Goal: Consume media (video, audio)

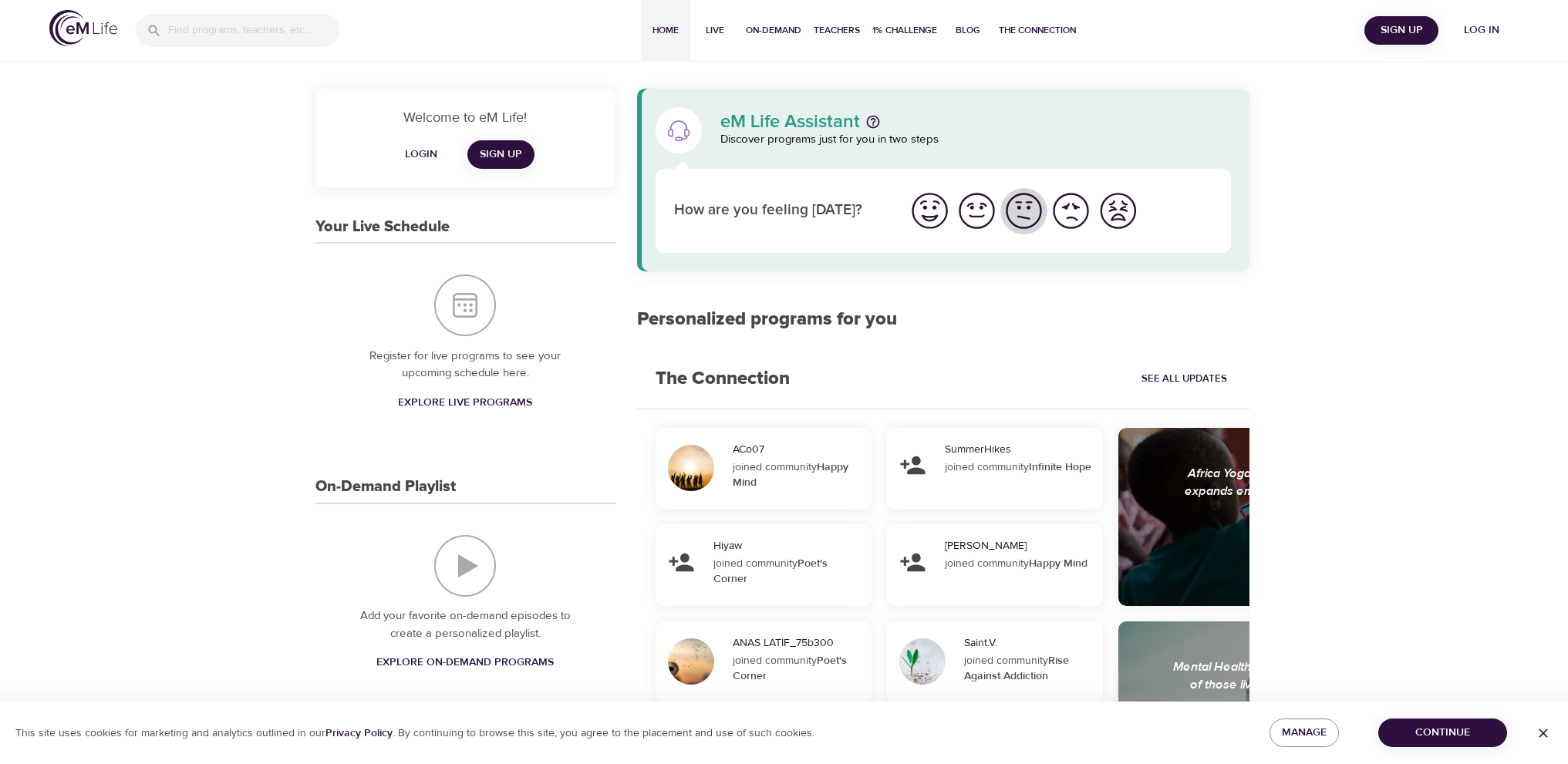
click at [1024, 210] on img "I'm feeling ok" at bounding box center [1024, 211] width 42 height 42
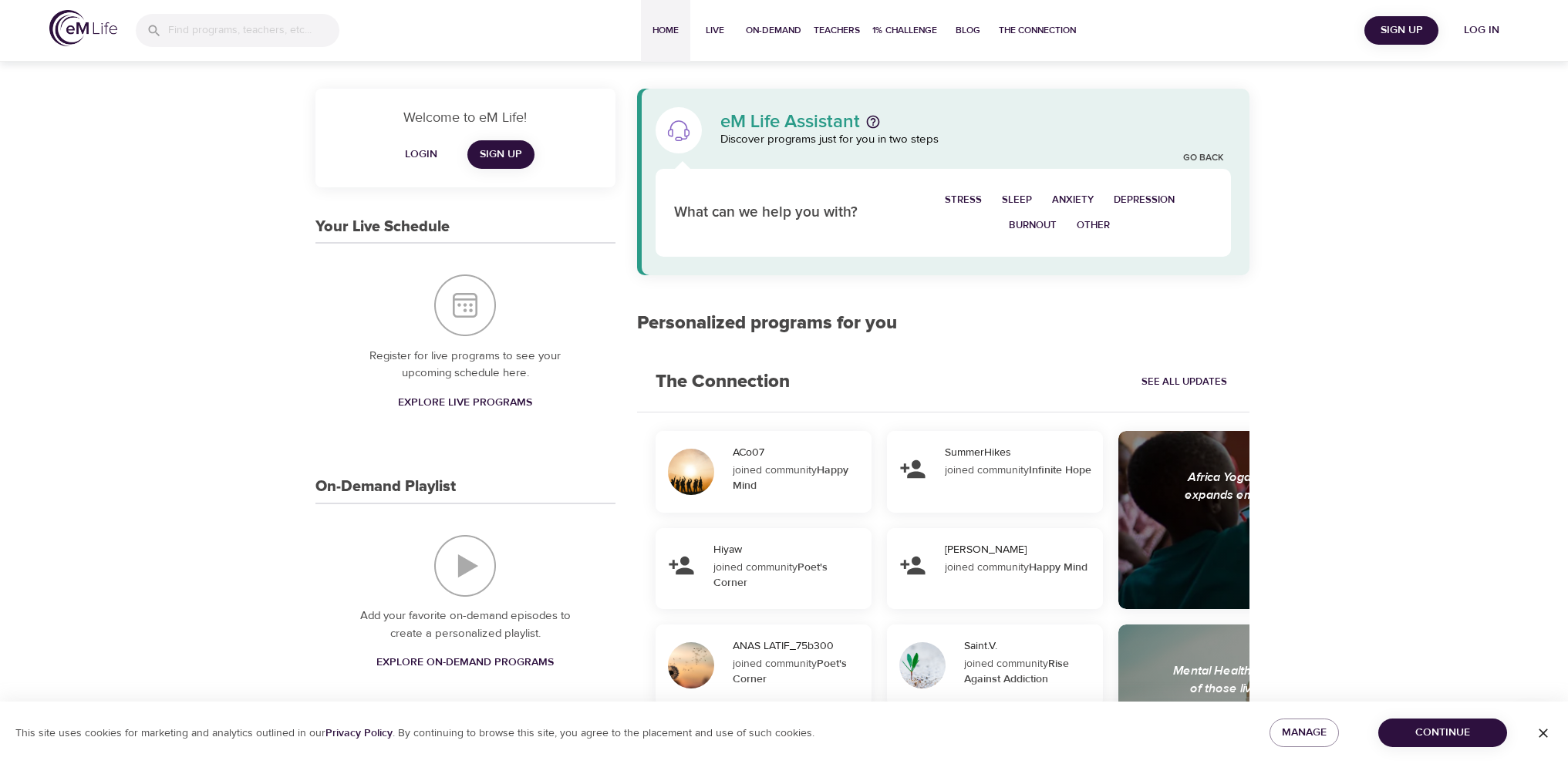
click at [1489, 23] on span "Log in" at bounding box center [1481, 30] width 61 height 19
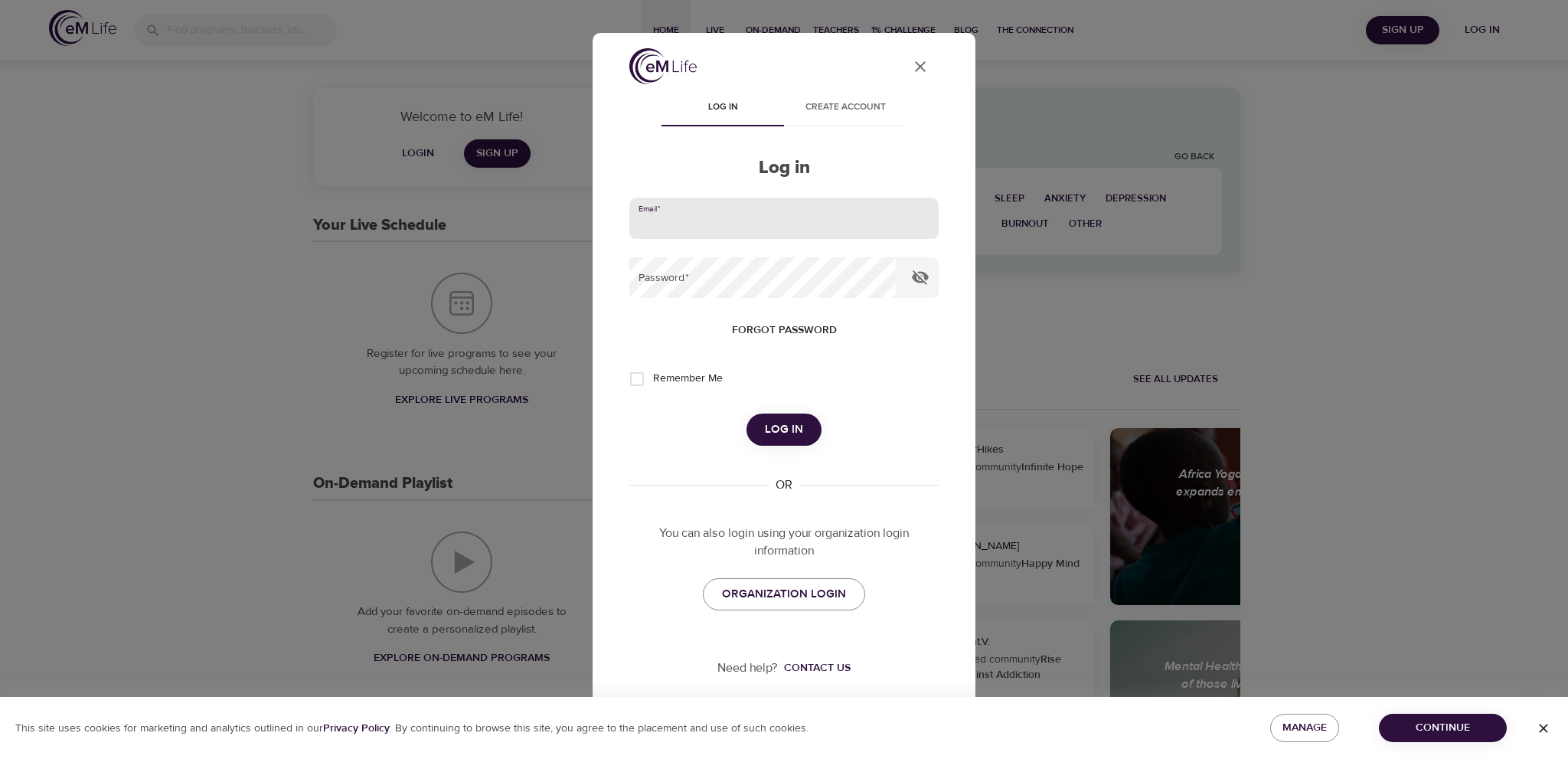
click at [683, 217] on input "email" at bounding box center [784, 219] width 310 height 42
click at [799, 595] on span "ORGANIZATION LOGIN" at bounding box center [784, 595] width 124 height 20
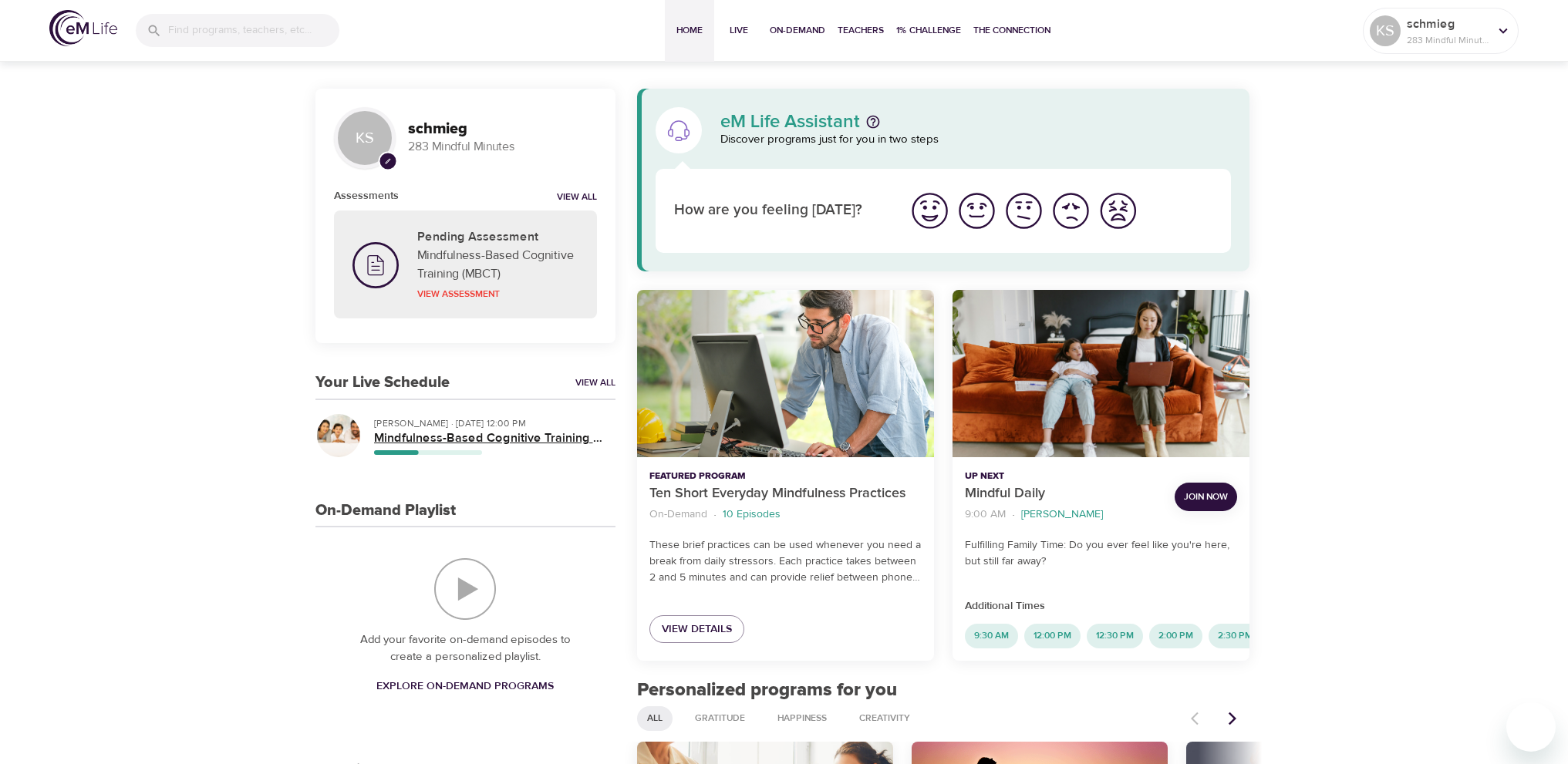
click at [392, 435] on h5 "Mindfulness-Based Cognitive Training (MBCT)" at bounding box center [488, 438] width 229 height 16
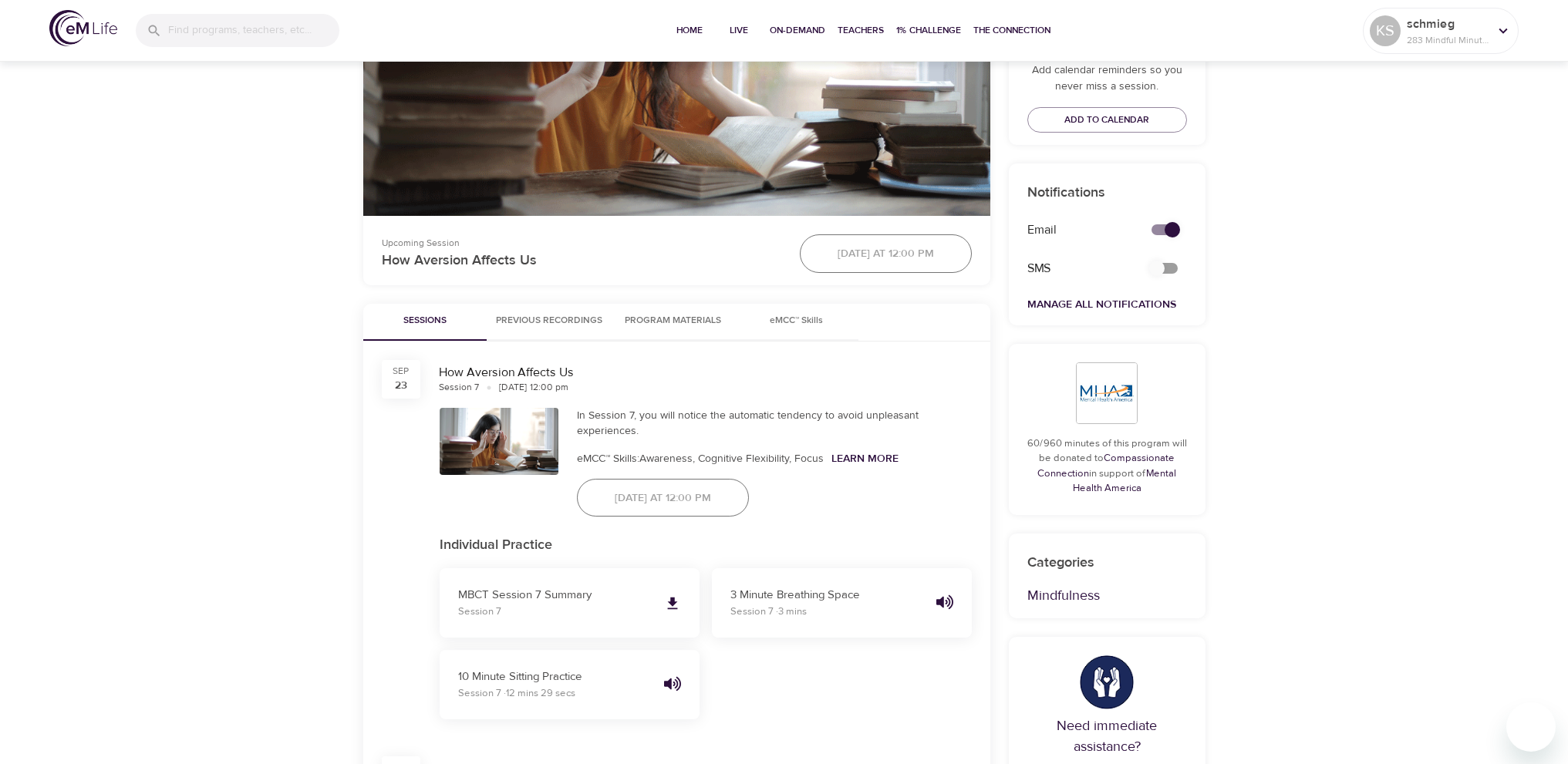
scroll to position [617, 0]
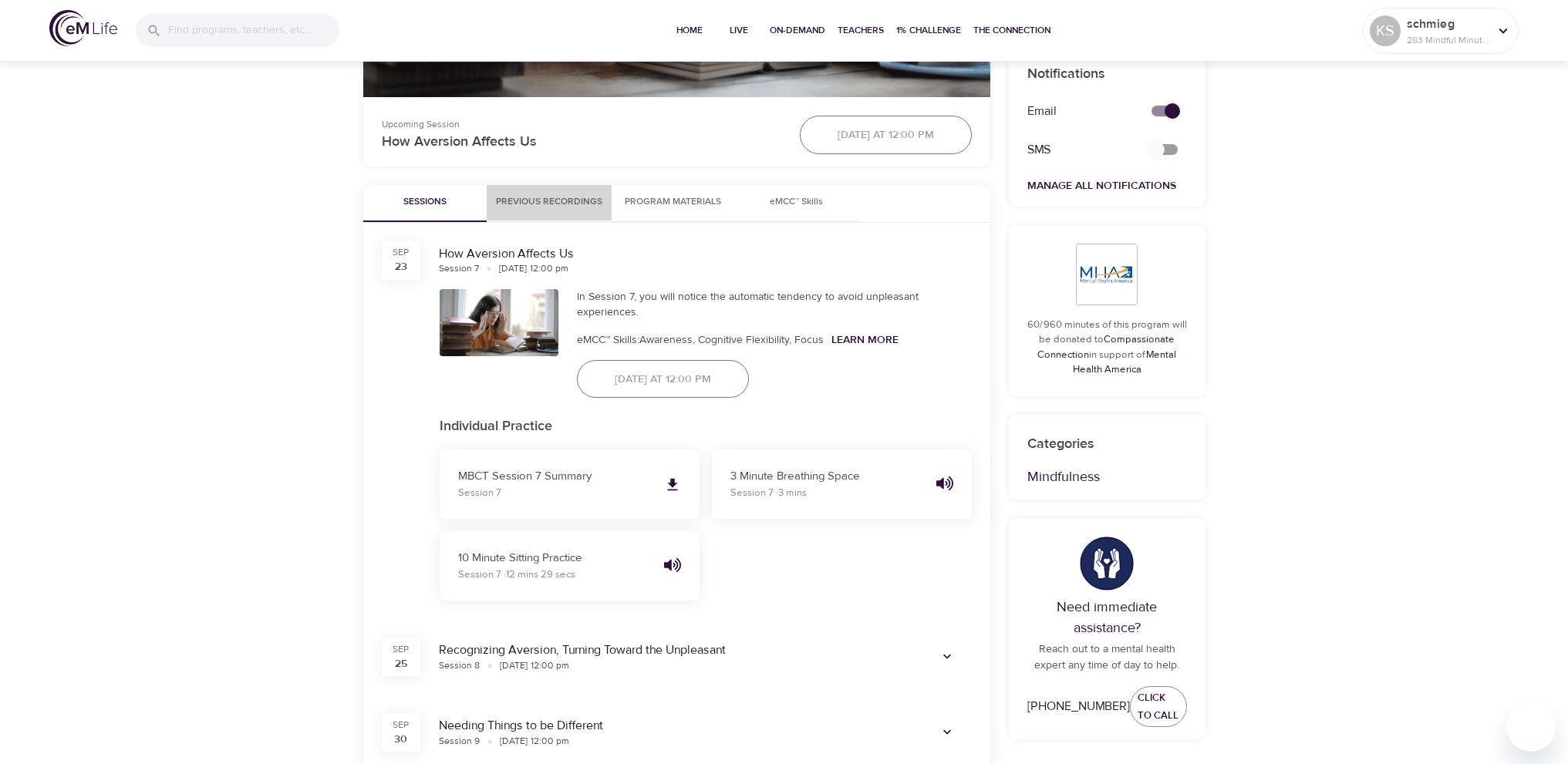
click at [573, 195] on span "Previous Recordings" at bounding box center [549, 202] width 107 height 16
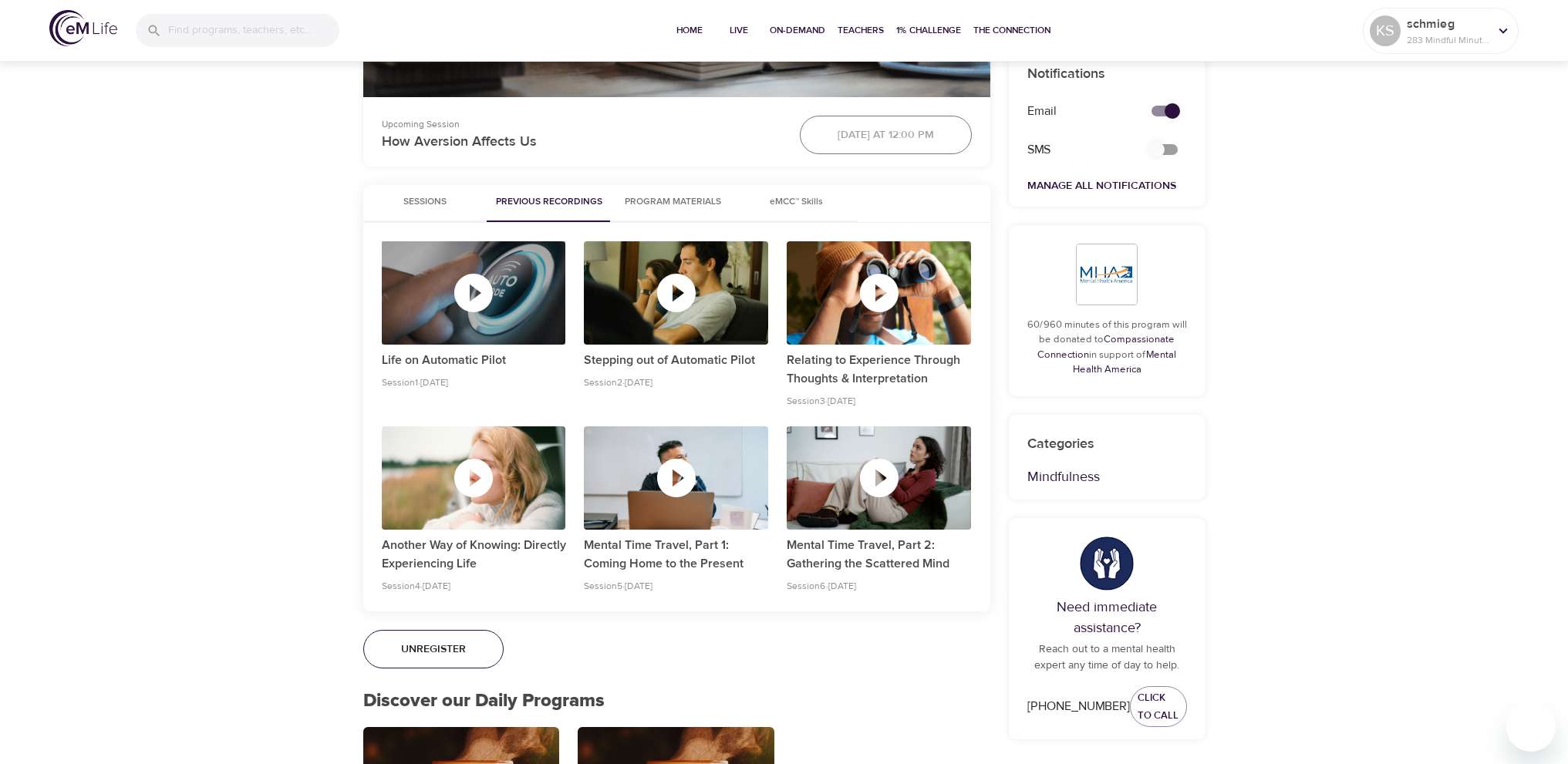
click at [477, 298] on icon "button" at bounding box center [473, 293] width 39 height 39
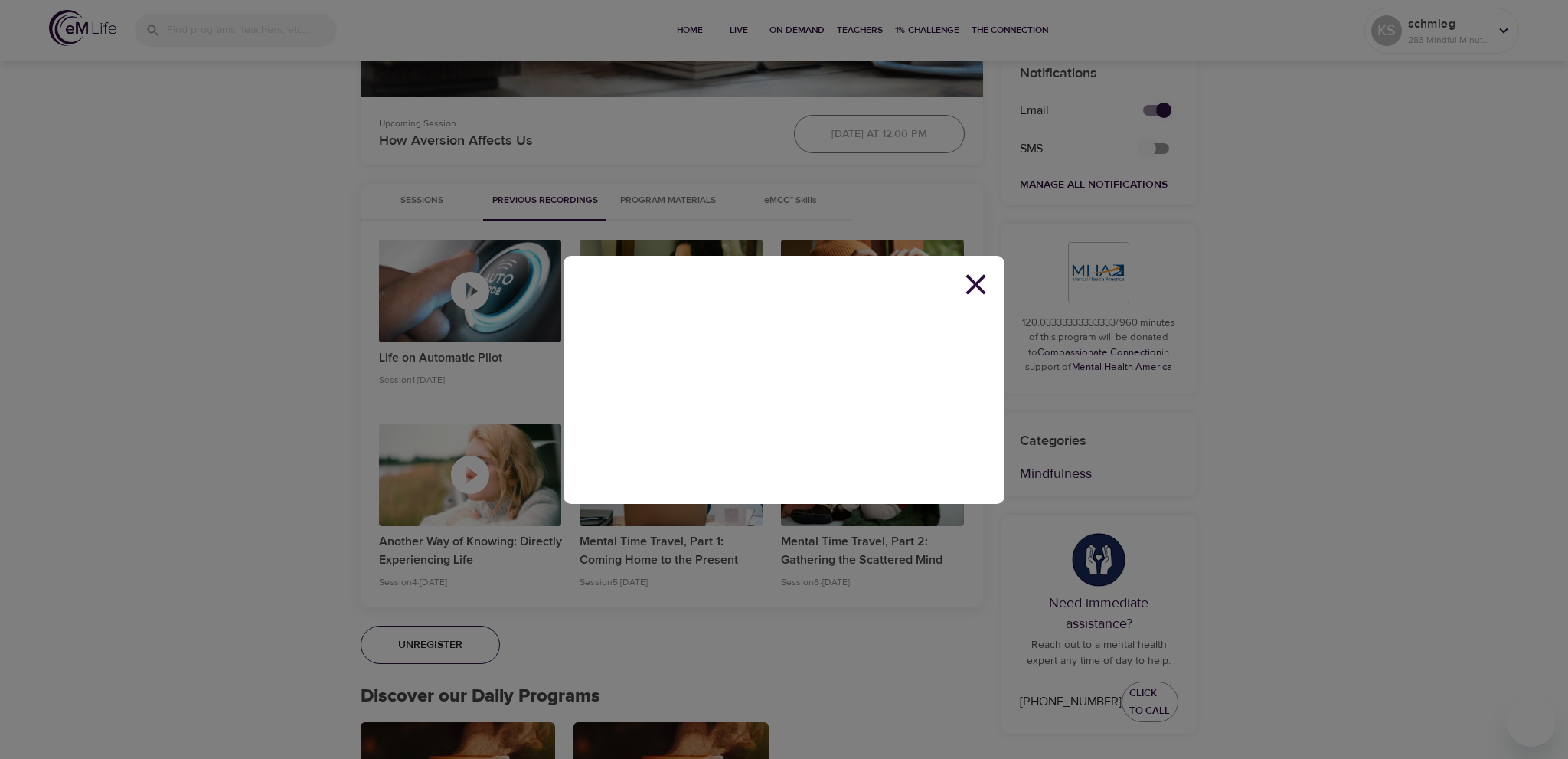
click at [973, 281] on icon at bounding box center [976, 284] width 20 height 20
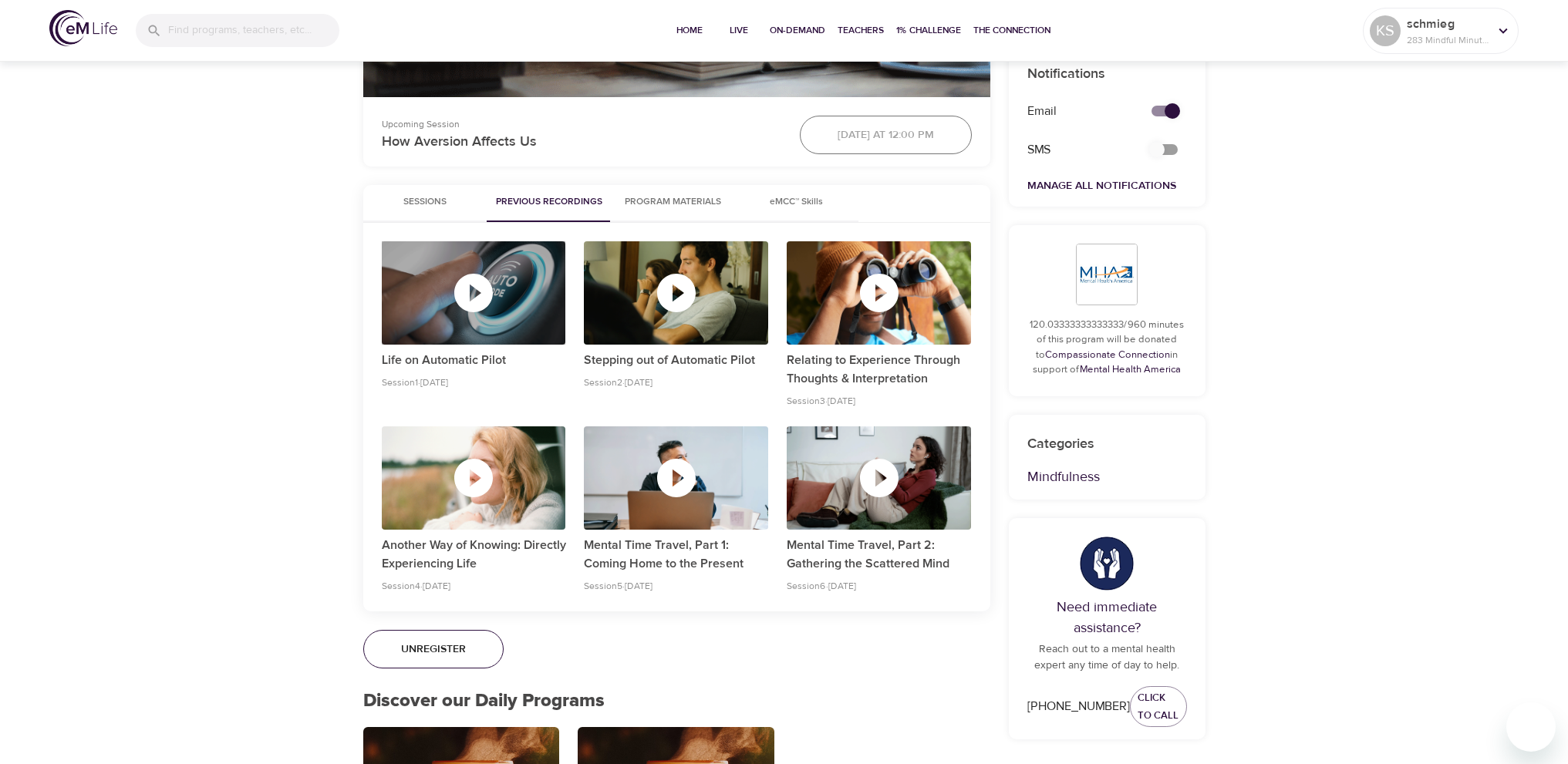
click at [465, 288] on icon "button" at bounding box center [473, 293] width 39 height 39
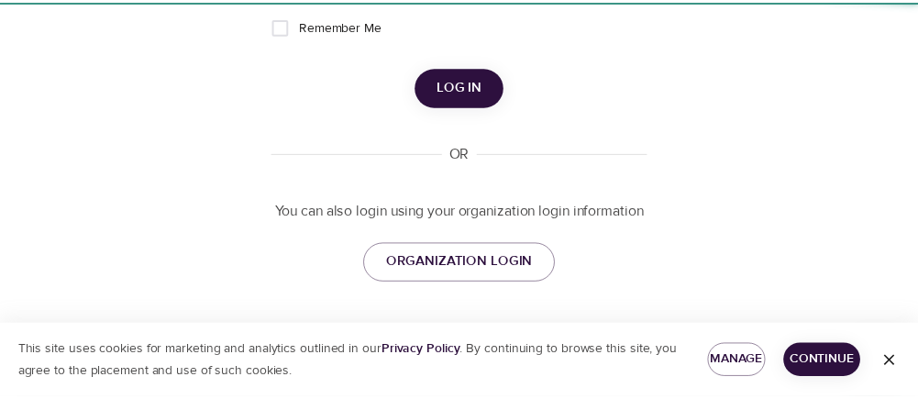
scroll to position [194, 0]
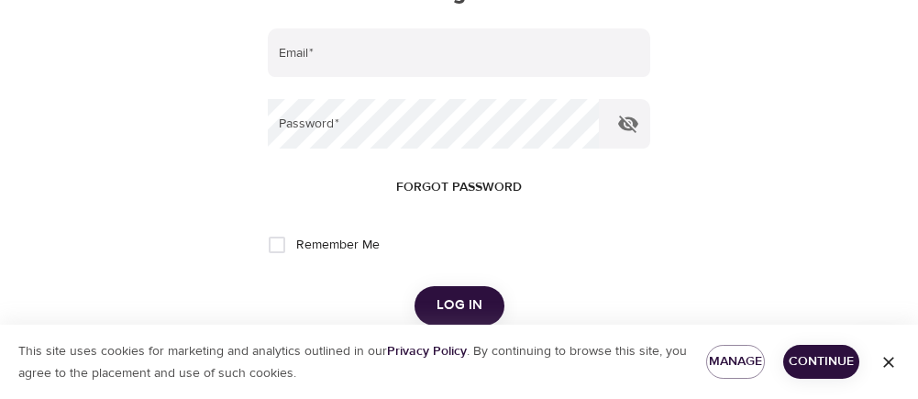
click at [598, 261] on div "Remember Me" at bounding box center [459, 245] width 382 height 39
click at [895, 362] on icon "button" at bounding box center [889, 362] width 18 height 18
